Goal: Task Accomplishment & Management: Manage account settings

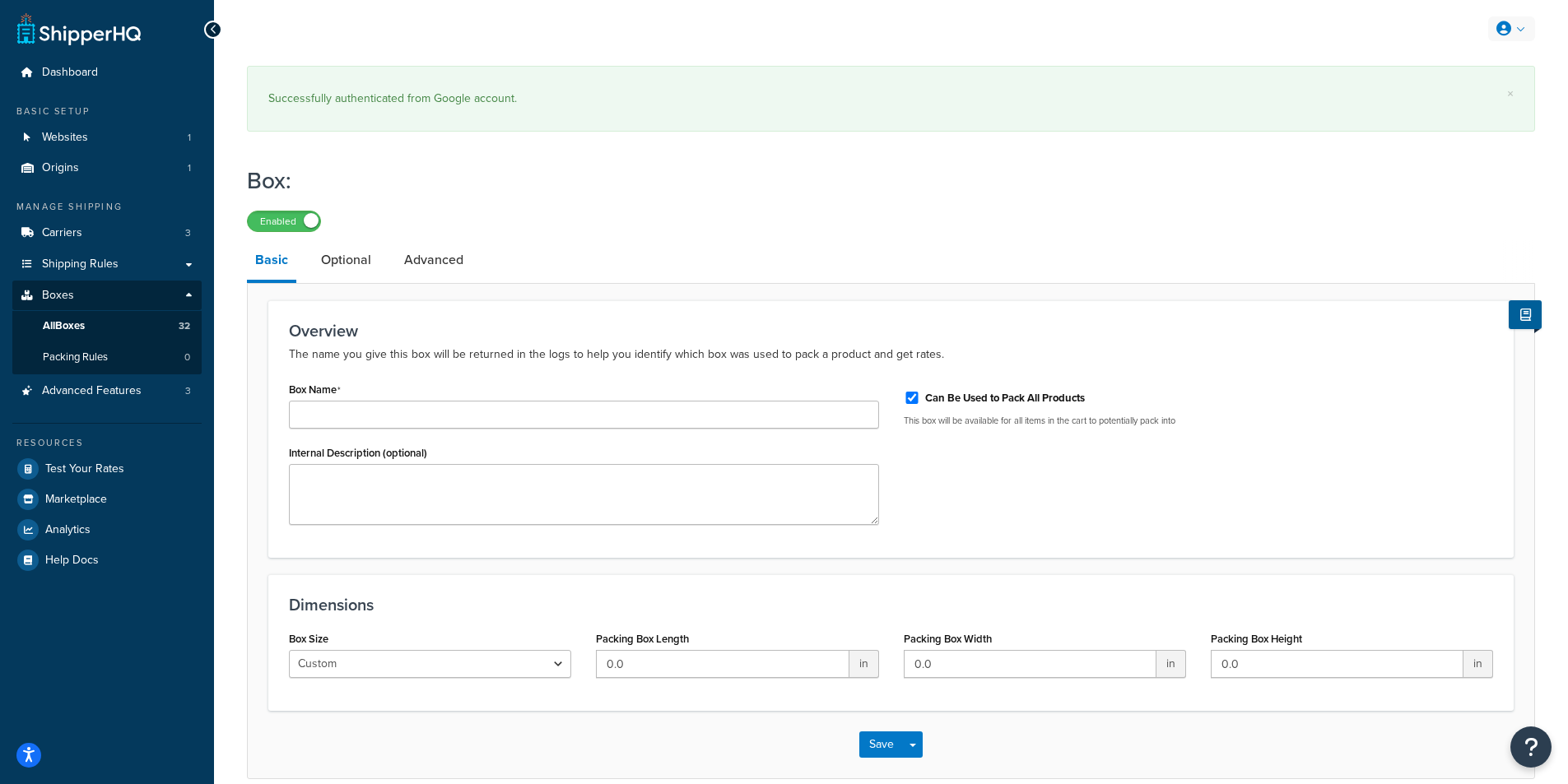
click at [1520, 34] on link at bounding box center [1511, 29] width 47 height 25
click at [1413, 100] on link "Billing" at bounding box center [1461, 95] width 146 height 33
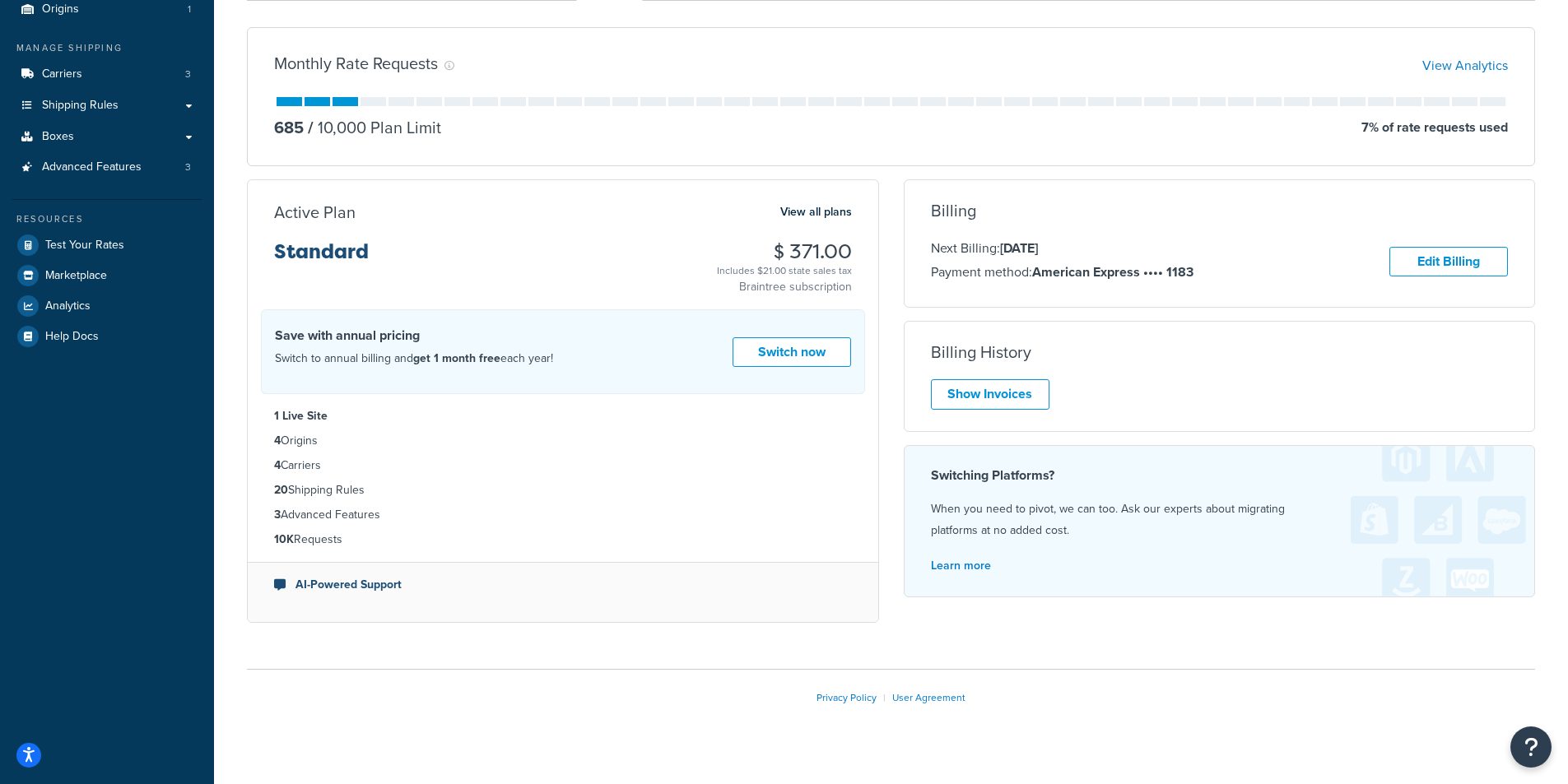
scroll to position [164, 0]
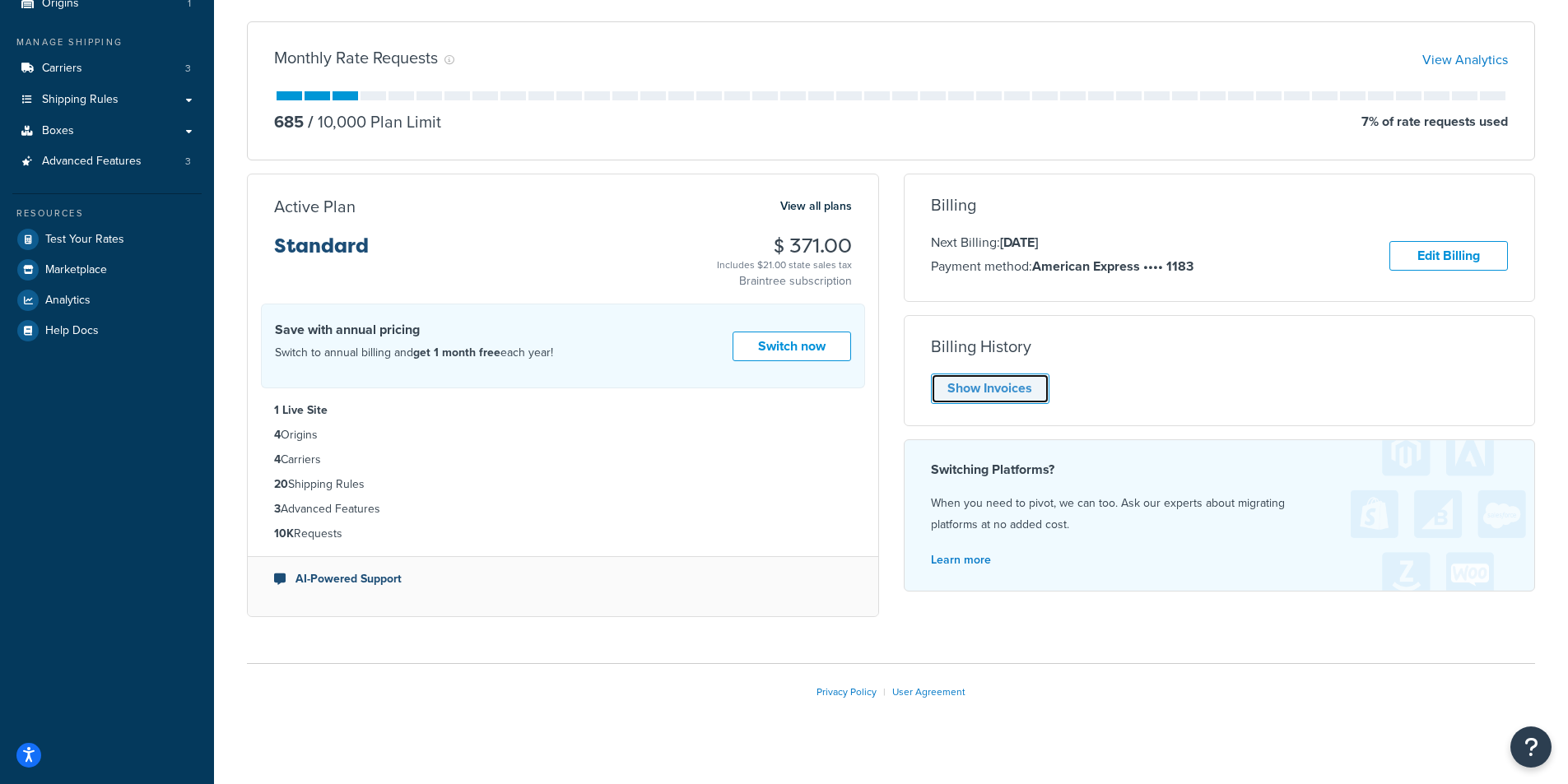
click at [992, 393] on link "Show Invoices" at bounding box center [990, 389] width 118 height 31
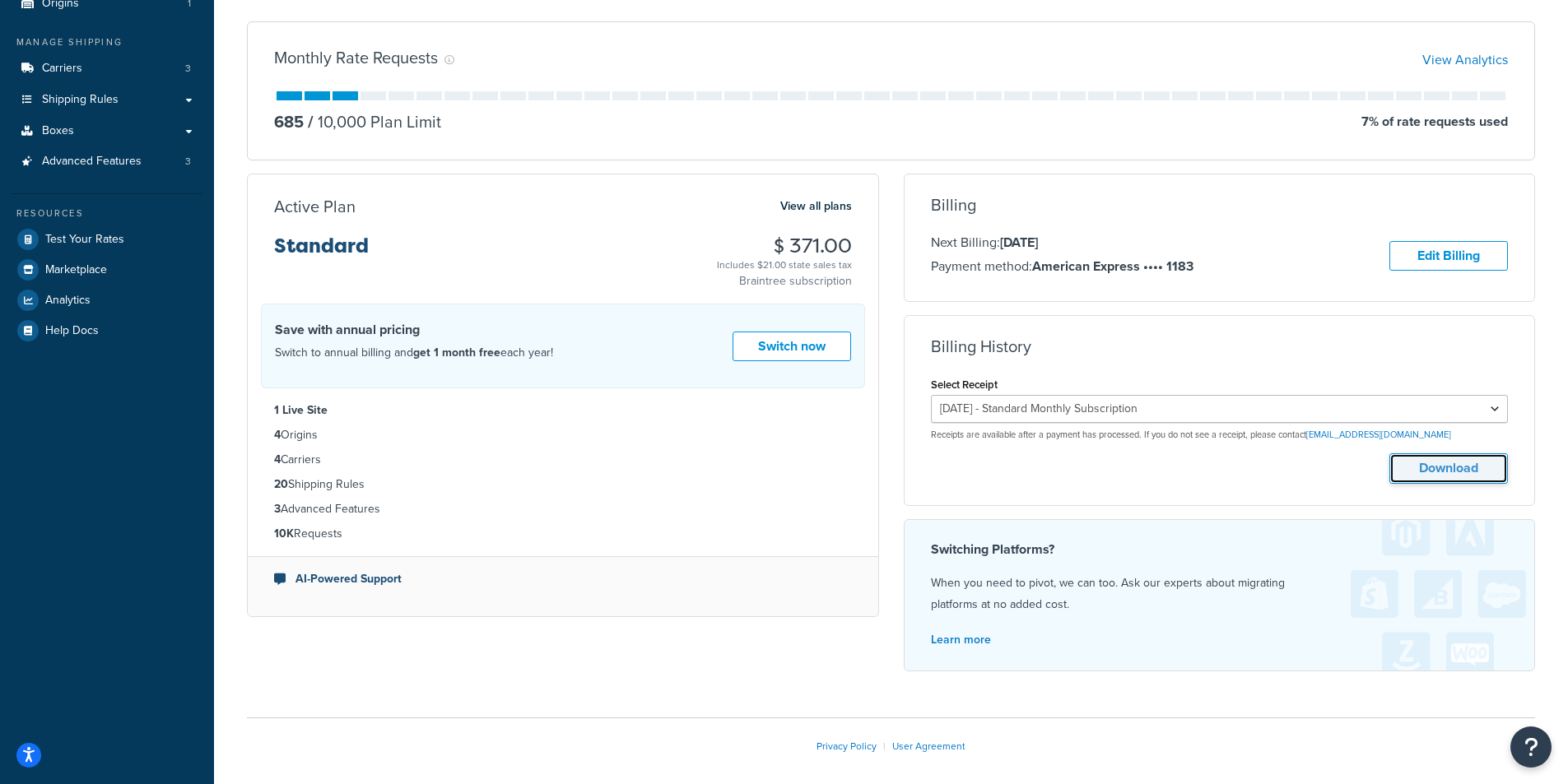
click at [1424, 476] on button "Download" at bounding box center [1448, 468] width 118 height 31
